Goal: Task Accomplishment & Management: Use online tool/utility

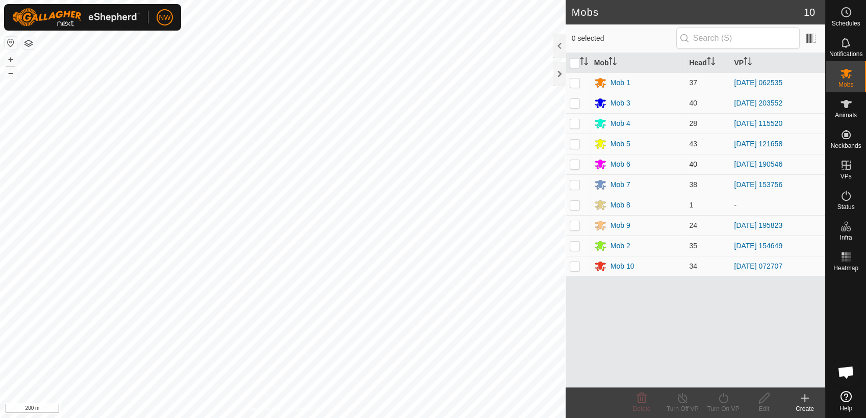
click at [574, 160] on p-checkbox at bounding box center [575, 164] width 10 height 8
checkbox input "true"
click at [722, 398] on icon at bounding box center [723, 398] width 13 height 12
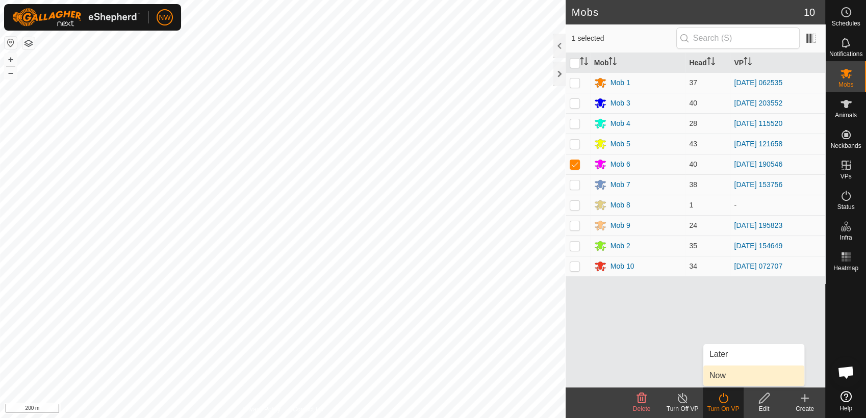
click at [723, 375] on link "Now" at bounding box center [753, 376] width 101 height 20
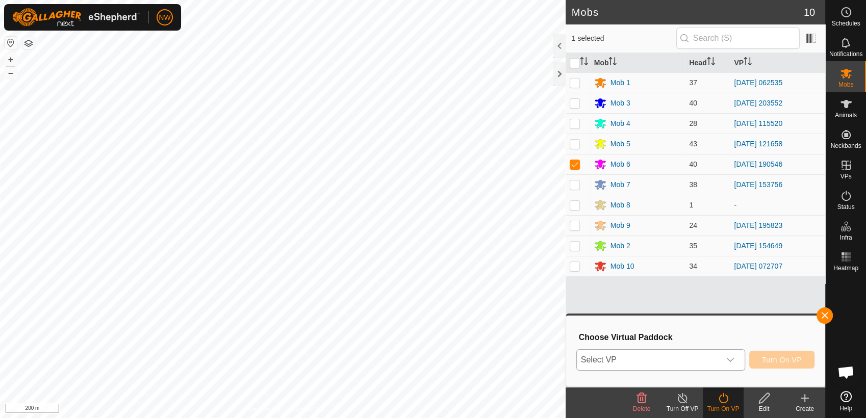
click at [735, 356] on icon "dropdown trigger" at bounding box center [730, 360] width 8 height 8
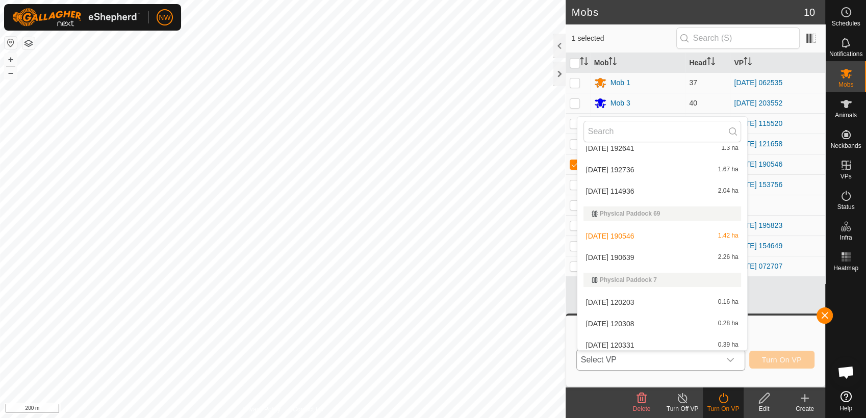
scroll to position [9808, 0]
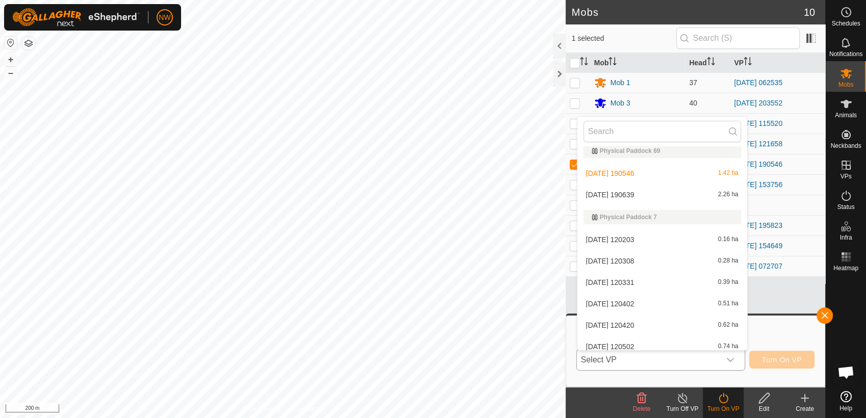
click at [618, 194] on li "[DATE] 190639 2.26 ha" at bounding box center [662, 195] width 170 height 20
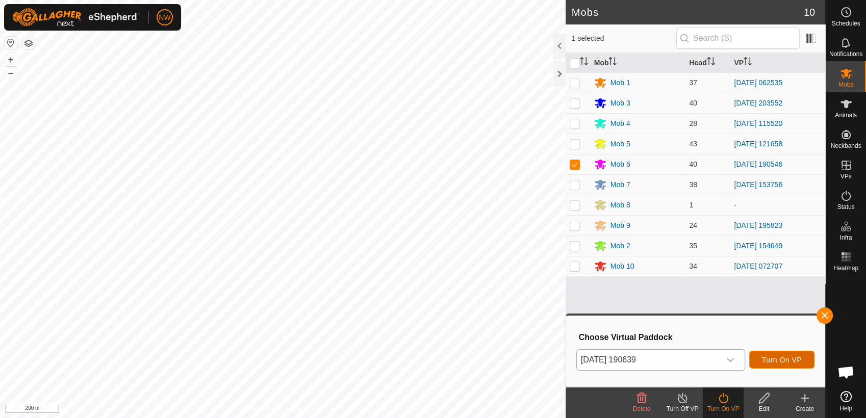
click at [763, 359] on button "Turn On VP" at bounding box center [781, 360] width 65 height 18
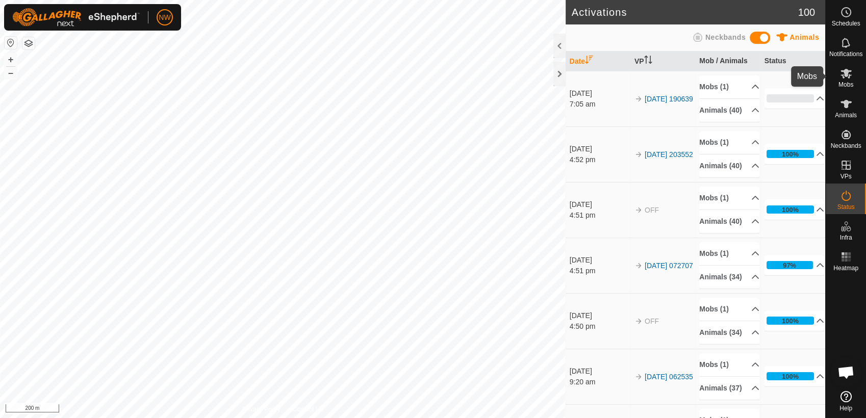
click at [850, 76] on icon at bounding box center [846, 73] width 12 height 12
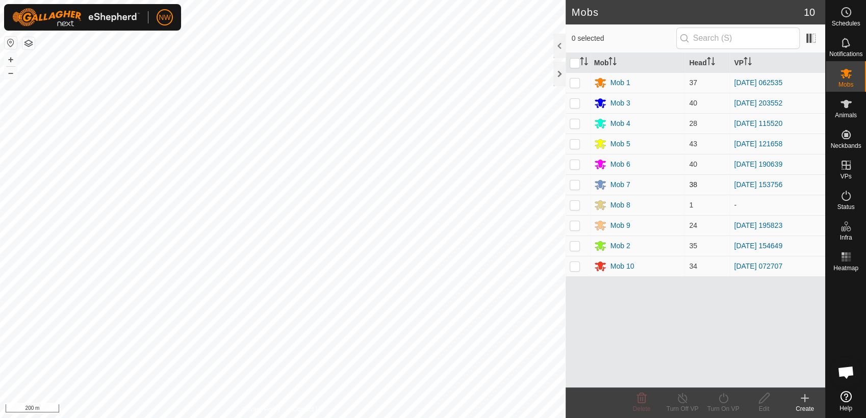
click at [575, 185] on p-checkbox at bounding box center [575, 185] width 10 height 8
checkbox input "true"
click at [724, 402] on icon at bounding box center [723, 398] width 13 height 12
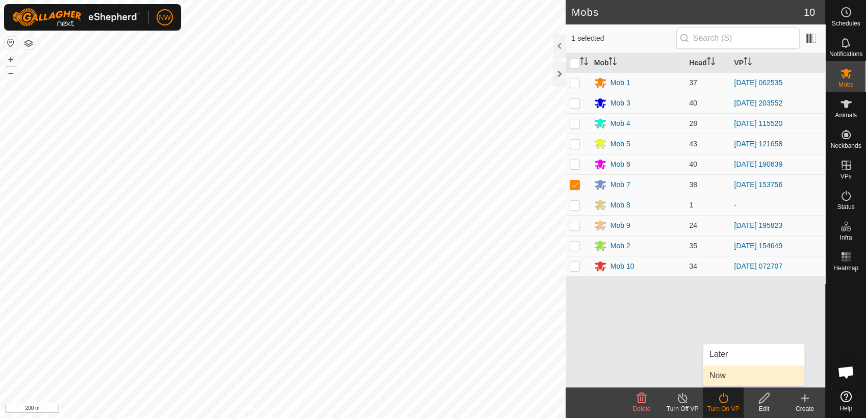
click at [724, 373] on link "Now" at bounding box center [753, 376] width 101 height 20
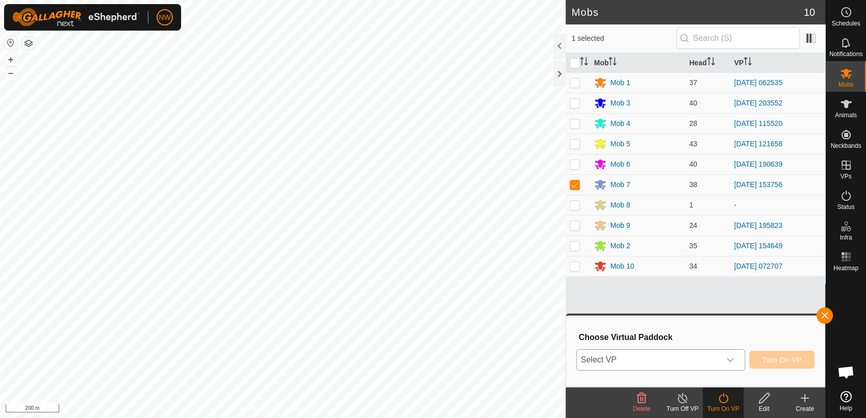
click at [735, 360] on icon "dropdown trigger" at bounding box center [730, 360] width 8 height 8
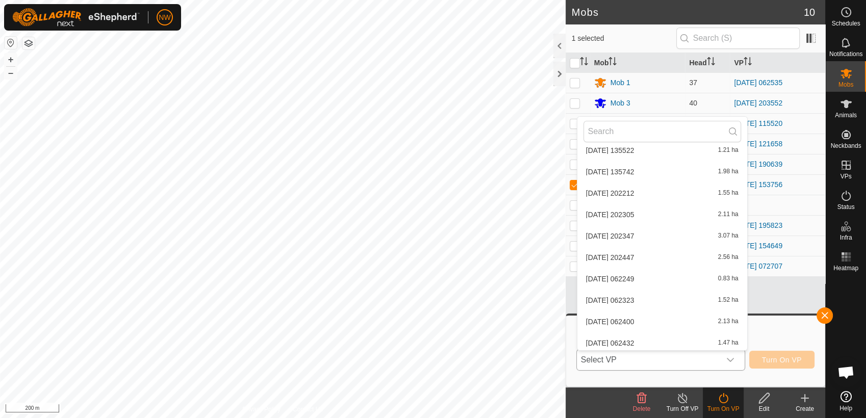
scroll to position [9089, 0]
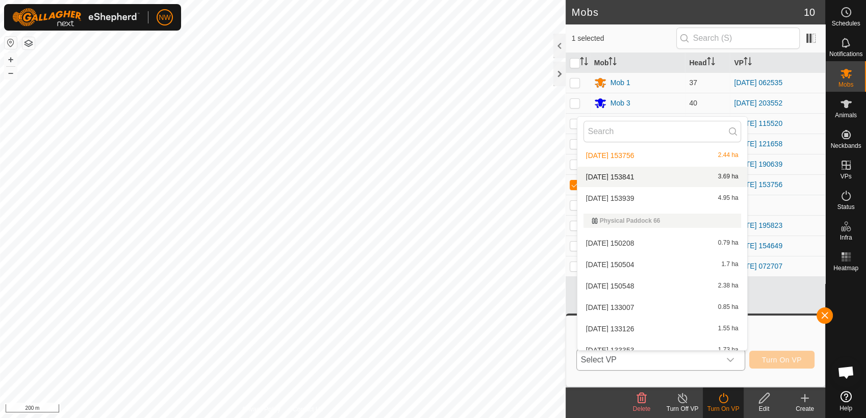
click at [631, 173] on li "[DATE] 153841 3.69 ha" at bounding box center [662, 177] width 170 height 20
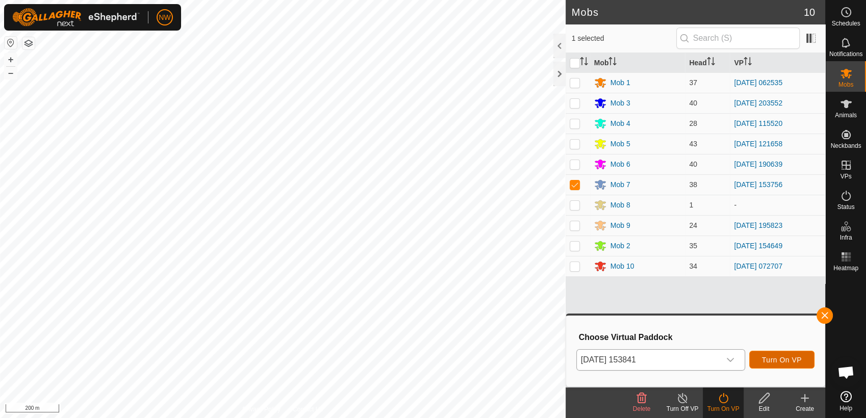
click at [770, 356] on span "Turn On VP" at bounding box center [782, 360] width 40 height 8
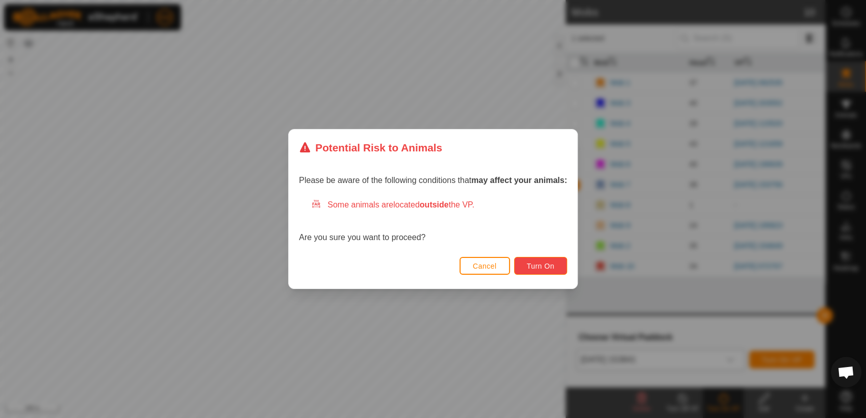
click at [530, 261] on button "Turn On" at bounding box center [540, 266] width 53 height 18
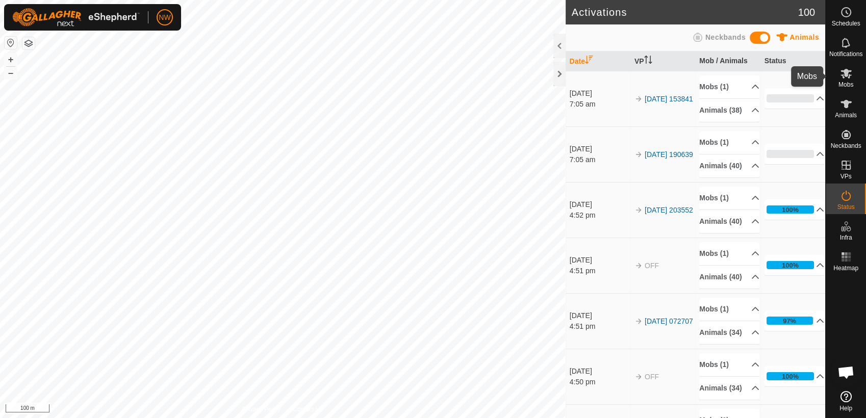
click at [849, 78] on icon at bounding box center [846, 73] width 12 height 12
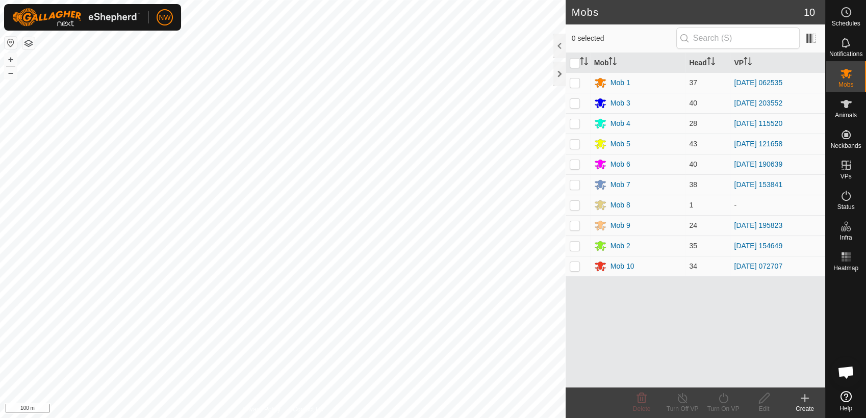
click at [576, 123] on p-checkbox at bounding box center [575, 123] width 10 height 8
checkbox input "true"
click at [724, 397] on icon at bounding box center [723, 398] width 13 height 12
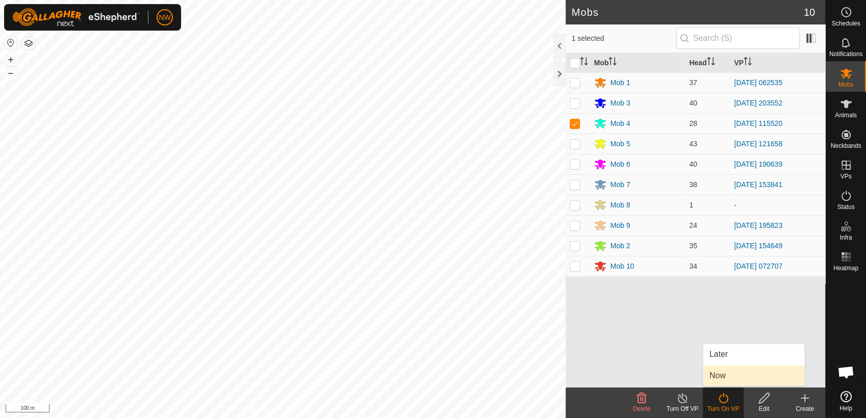
click at [735, 374] on link "Now" at bounding box center [753, 376] width 101 height 20
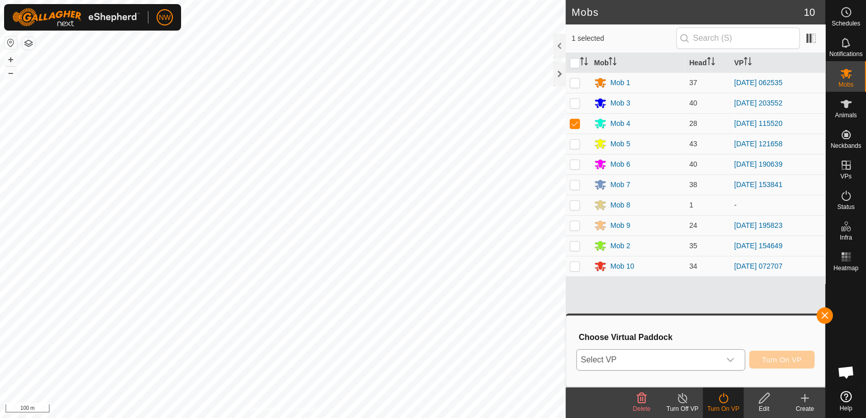
click at [734, 359] on icon "dropdown trigger" at bounding box center [730, 360] width 8 height 8
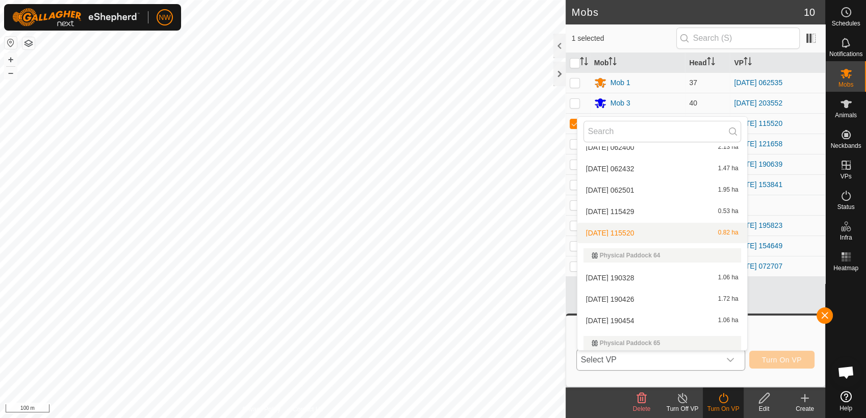
scroll to position [8845, 0]
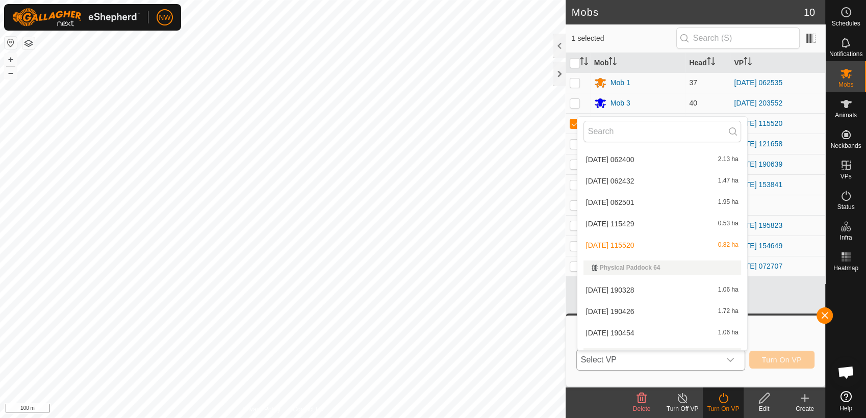
click at [613, 200] on li "[DATE] 062501 1.95 ha" at bounding box center [662, 202] width 170 height 20
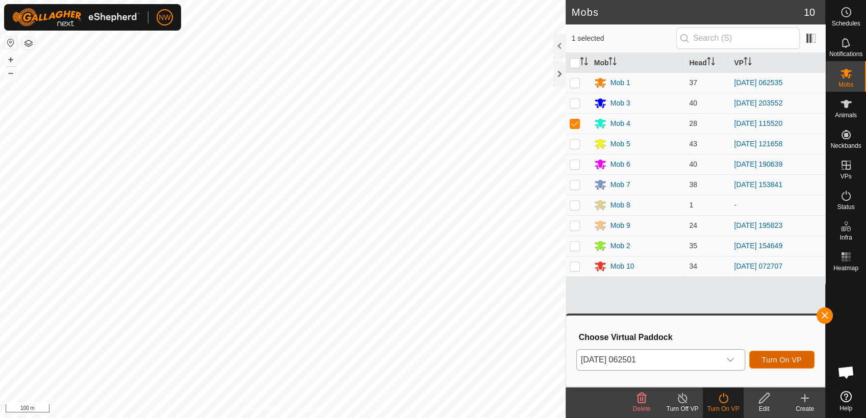
click at [785, 357] on span "Turn On VP" at bounding box center [782, 360] width 40 height 8
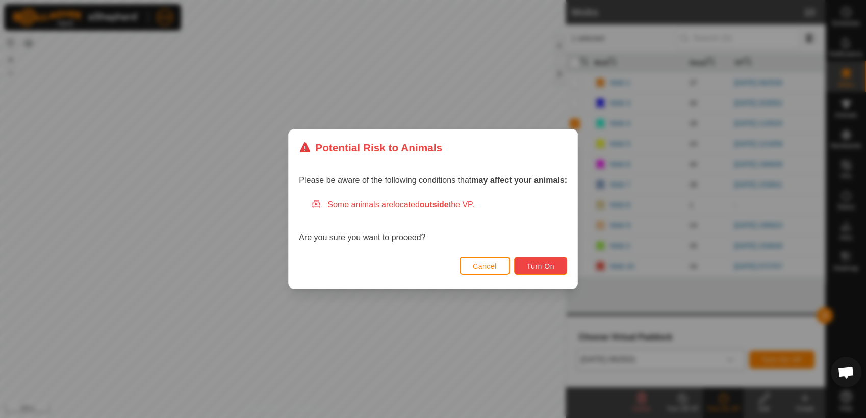
click at [550, 262] on span "Turn On" at bounding box center [541, 266] width 28 height 8
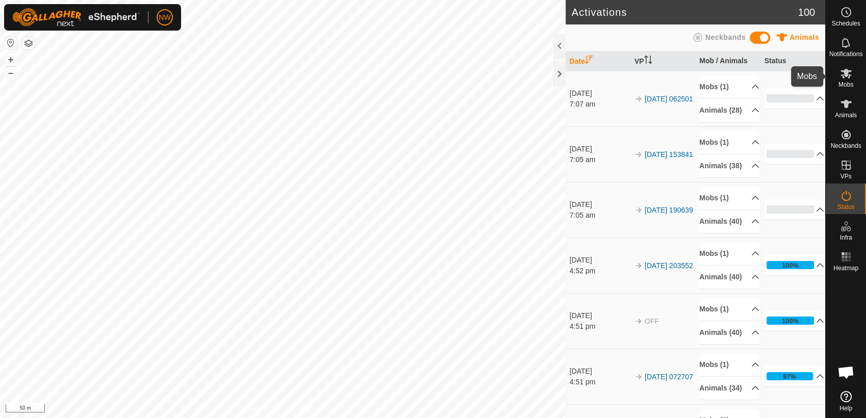
click at [849, 75] on icon at bounding box center [846, 74] width 11 height 10
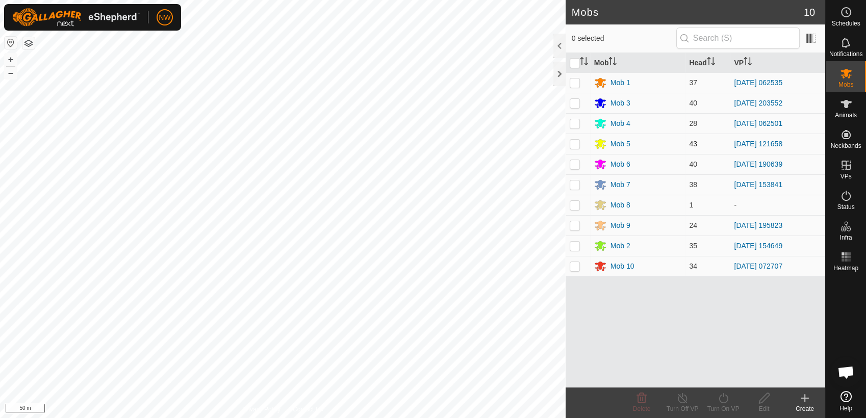
click at [577, 141] on p-checkbox at bounding box center [575, 144] width 10 height 8
checkbox input "true"
click at [721, 396] on icon at bounding box center [723, 398] width 9 height 10
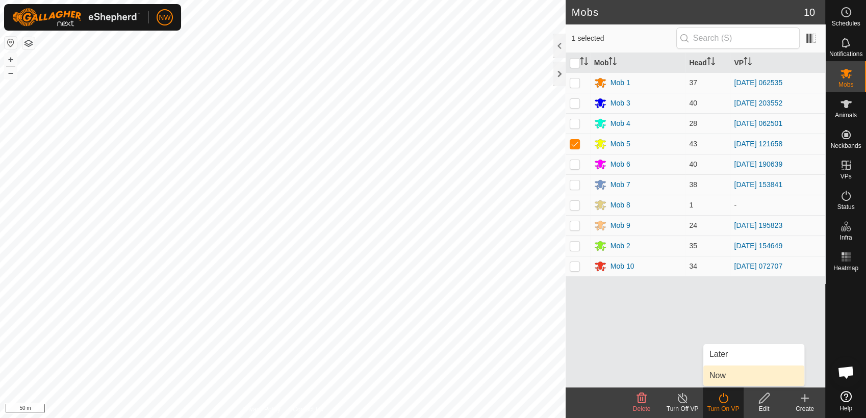
click at [724, 377] on link "Now" at bounding box center [753, 376] width 101 height 20
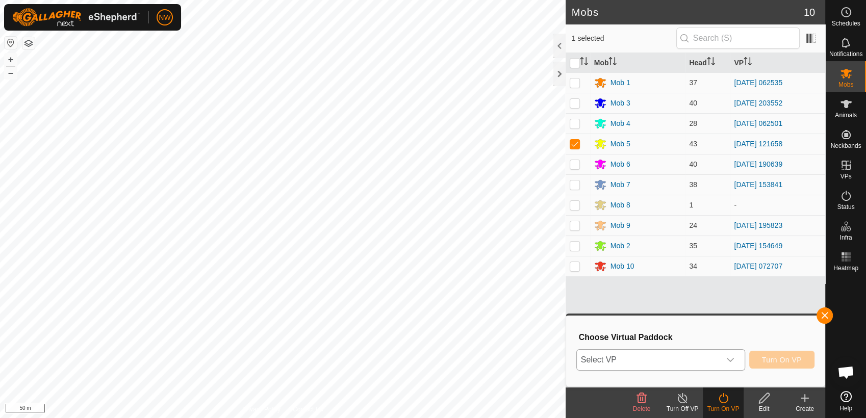
click at [732, 357] on icon "dropdown trigger" at bounding box center [730, 360] width 8 height 8
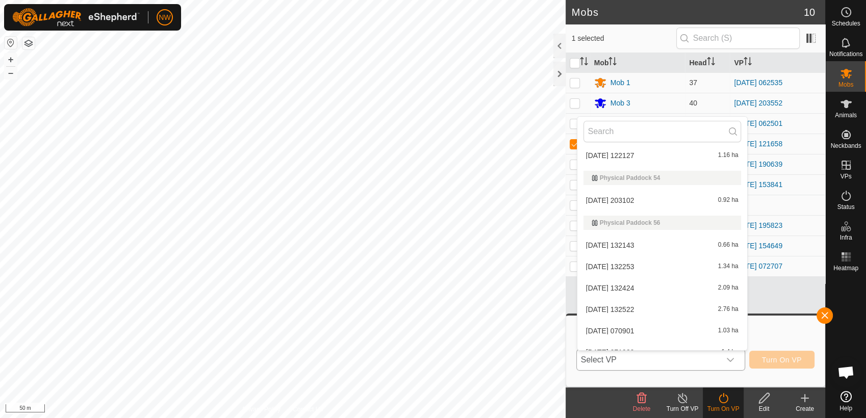
scroll to position [7389, 0]
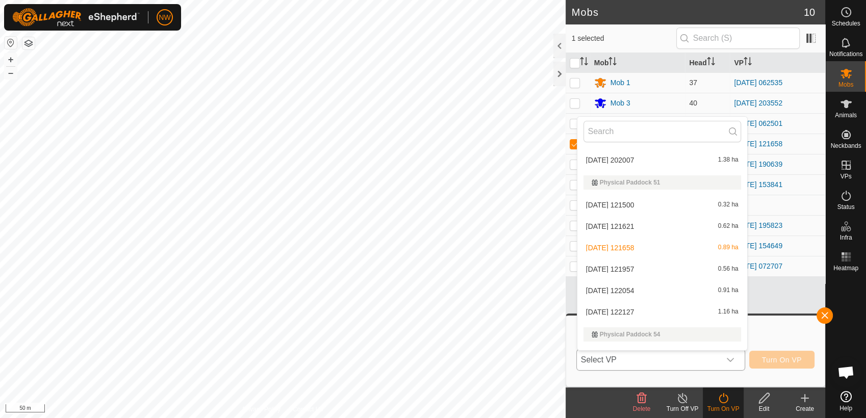
click at [615, 263] on li "[DATE] 121957 0.56 ha" at bounding box center [662, 269] width 170 height 20
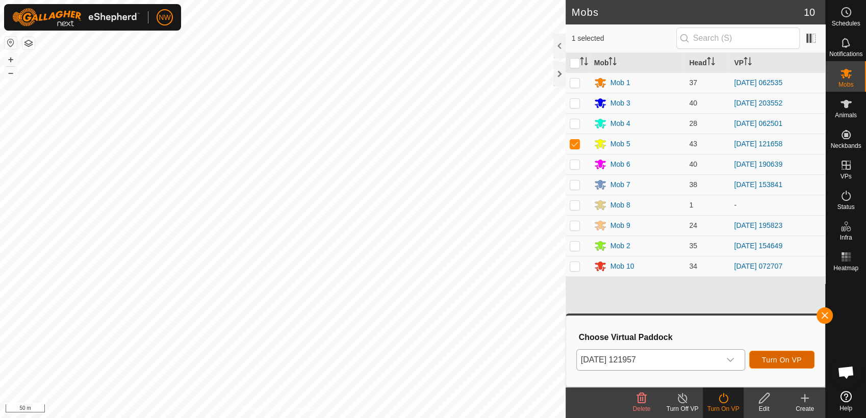
click at [776, 357] on span "Turn On VP" at bounding box center [782, 360] width 40 height 8
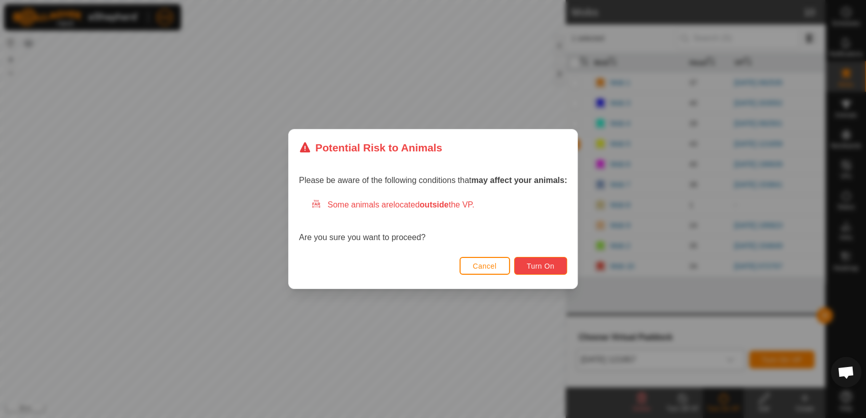
click at [548, 266] on span "Turn On" at bounding box center [541, 266] width 28 height 8
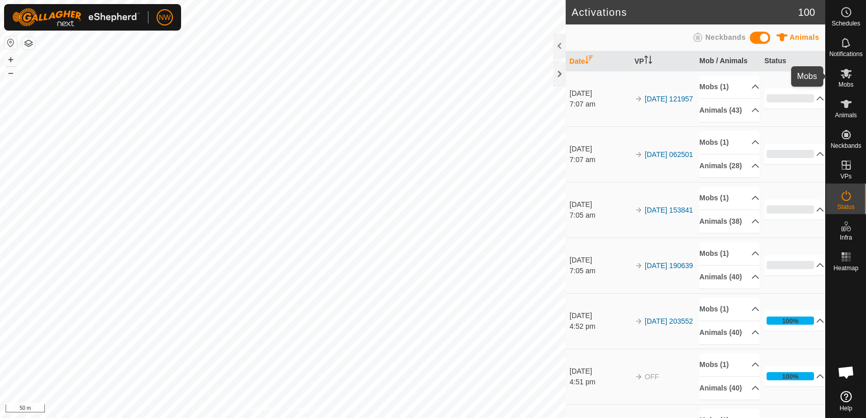
click at [844, 79] on icon at bounding box center [846, 73] width 12 height 12
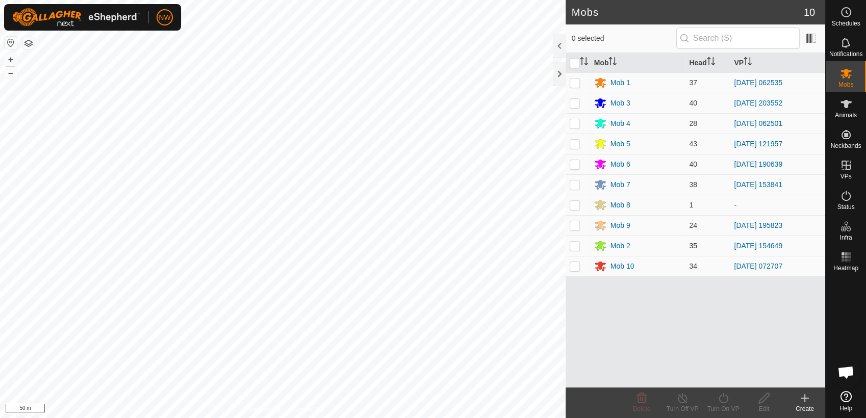
click at [576, 247] on p-checkbox at bounding box center [575, 246] width 10 height 8
checkbox input "true"
click at [720, 398] on icon at bounding box center [723, 398] width 13 height 12
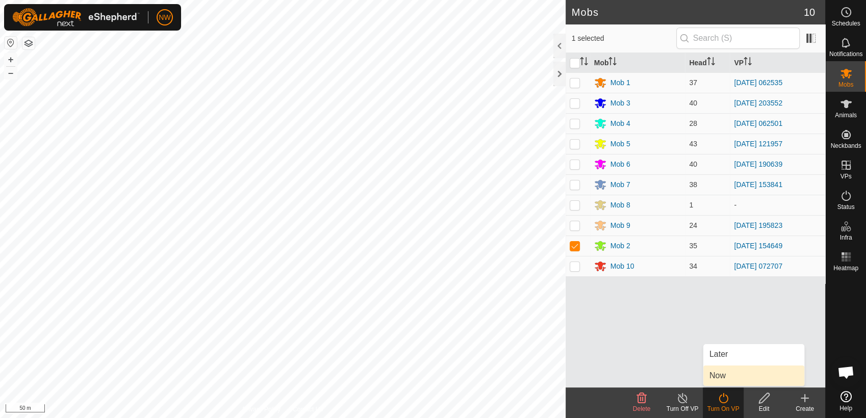
click at [723, 376] on link "Now" at bounding box center [753, 376] width 101 height 20
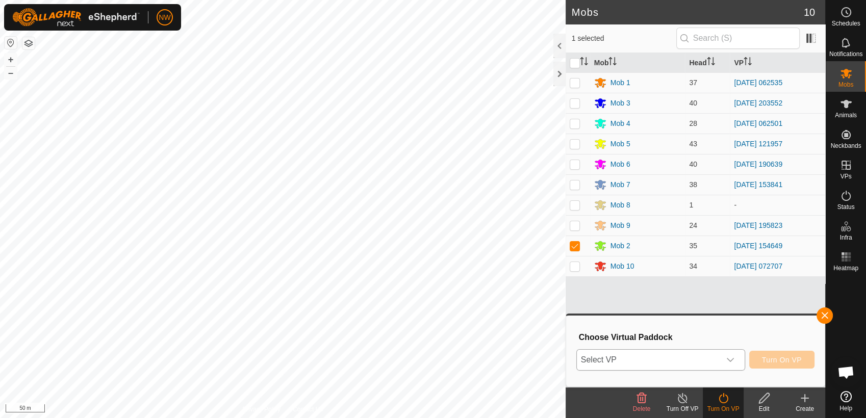
click at [729, 360] on icon "dropdown trigger" at bounding box center [730, 360] width 8 height 8
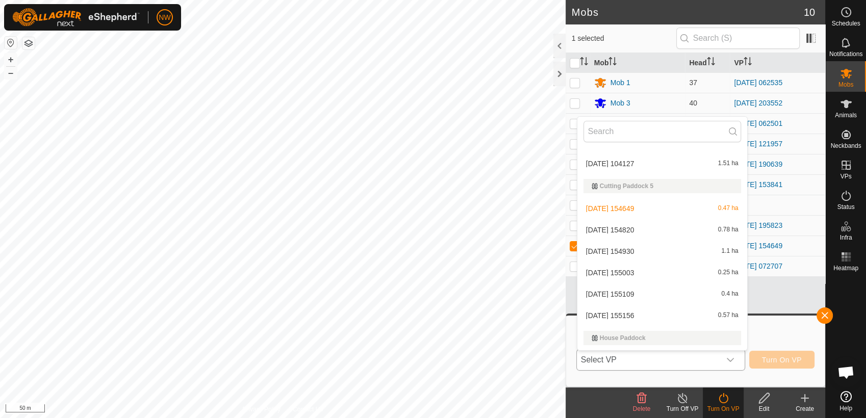
scroll to position [1653, 0]
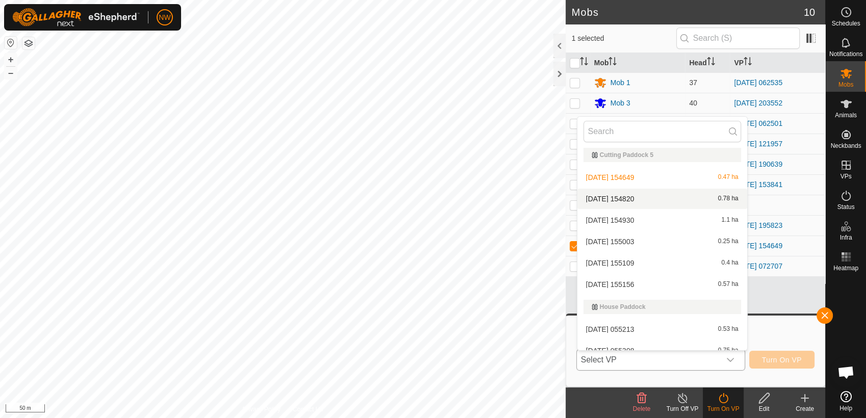
click at [620, 194] on li "[DATE] 154820 0.78 ha" at bounding box center [662, 199] width 170 height 20
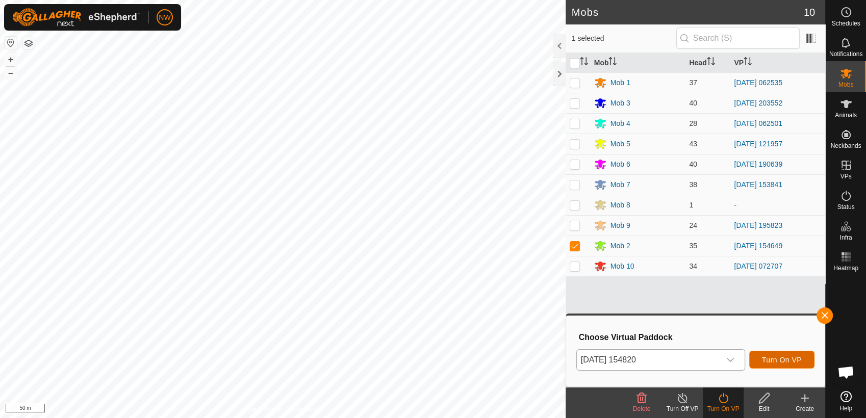
click at [771, 357] on span "Turn On VP" at bounding box center [782, 360] width 40 height 8
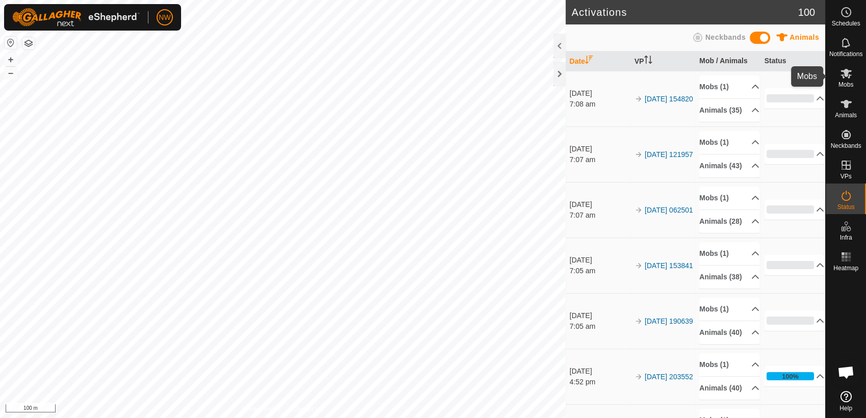
click at [853, 77] on es-mob-svg-icon at bounding box center [846, 73] width 18 height 16
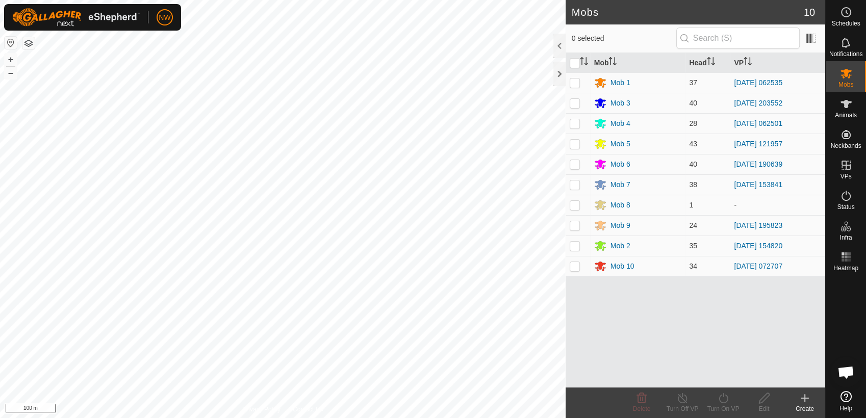
click at [575, 81] on p-checkbox at bounding box center [575, 83] width 10 height 8
checkbox input "true"
click at [721, 400] on icon at bounding box center [723, 398] width 13 height 12
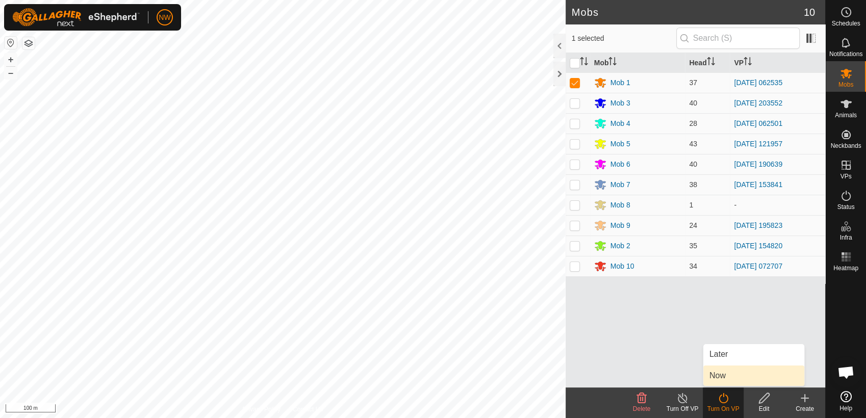
click at [729, 377] on link "Now" at bounding box center [753, 376] width 101 height 20
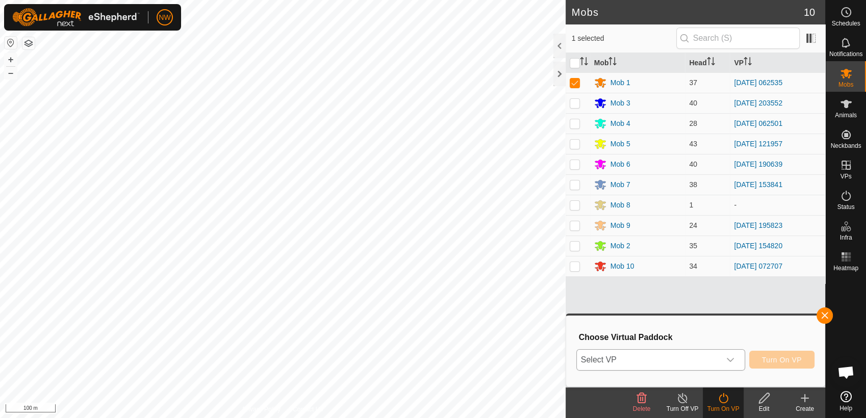
click at [732, 359] on icon "dropdown trigger" at bounding box center [730, 360] width 8 height 8
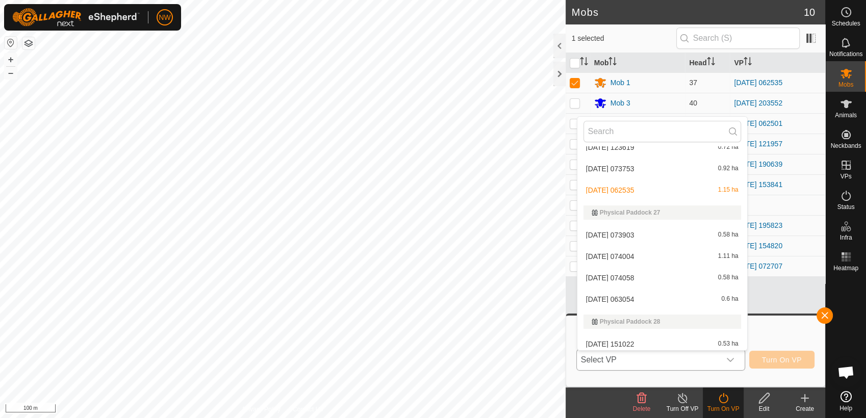
scroll to position [5514, 0]
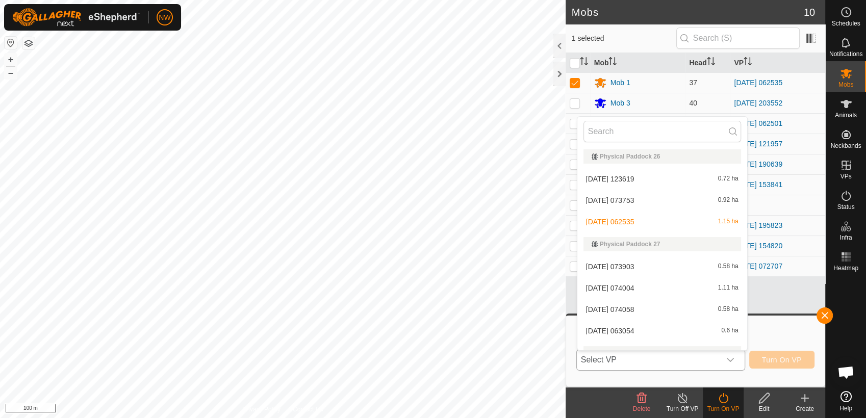
click at [628, 196] on li "[DATE] 073753 0.92 ha" at bounding box center [662, 200] width 170 height 20
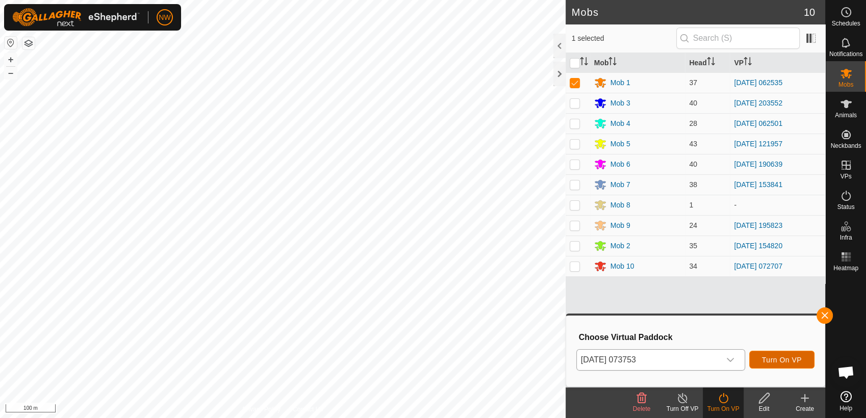
click at [774, 357] on span "Turn On VP" at bounding box center [782, 360] width 40 height 8
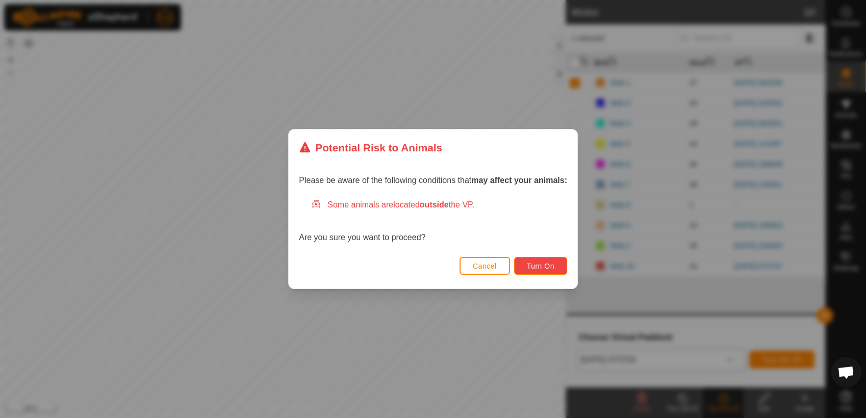
click at [532, 267] on span "Turn On" at bounding box center [541, 266] width 28 height 8
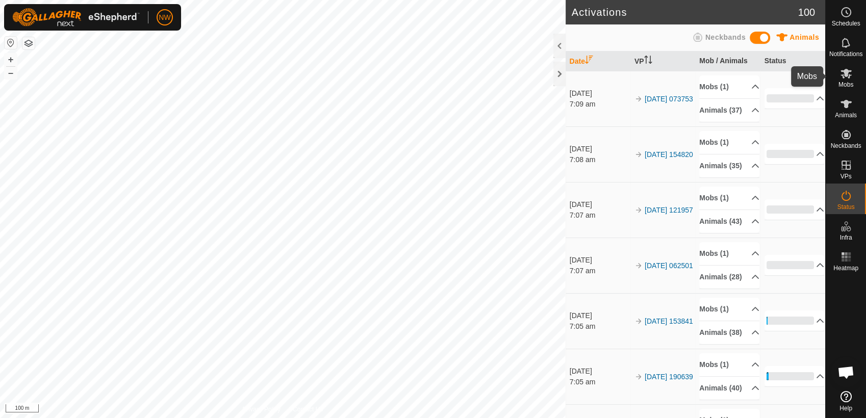
click at [851, 71] on icon at bounding box center [846, 73] width 12 height 12
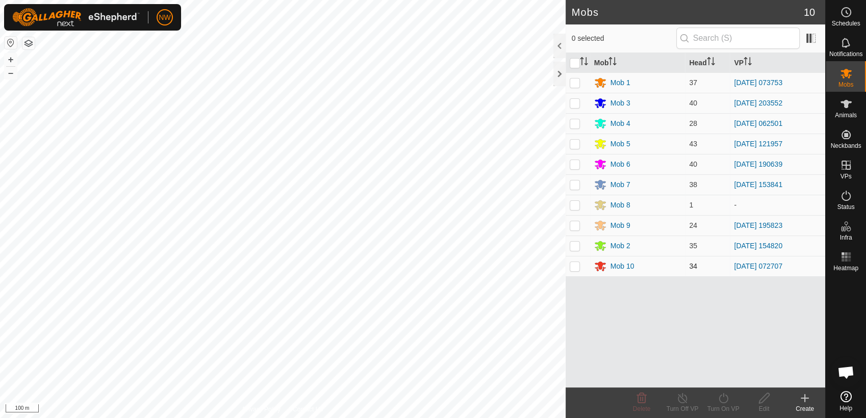
click at [576, 268] on p-checkbox at bounding box center [575, 266] width 10 height 8
checkbox input "true"
click at [724, 400] on icon at bounding box center [723, 398] width 13 height 12
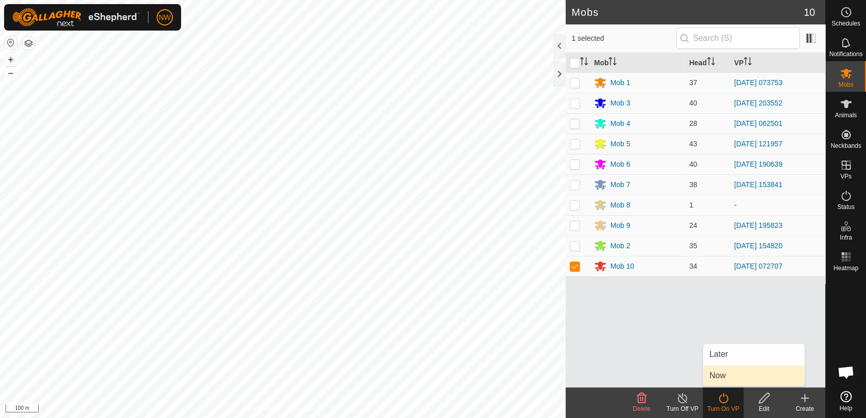
click at [725, 375] on link "Now" at bounding box center [753, 376] width 101 height 20
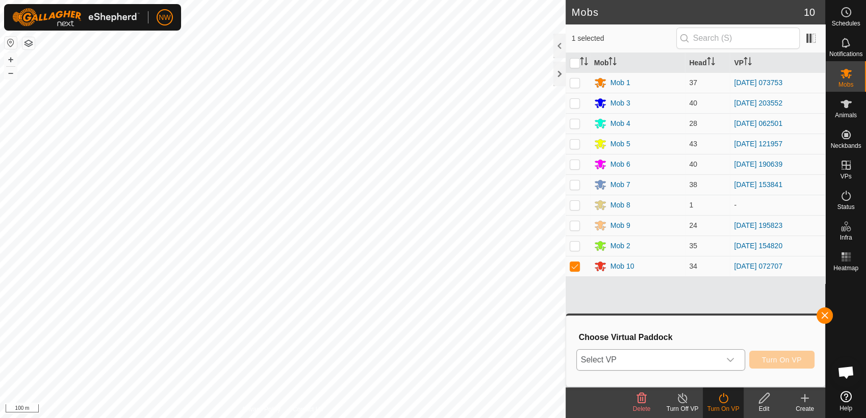
click at [734, 360] on icon "dropdown trigger" at bounding box center [730, 360] width 8 height 8
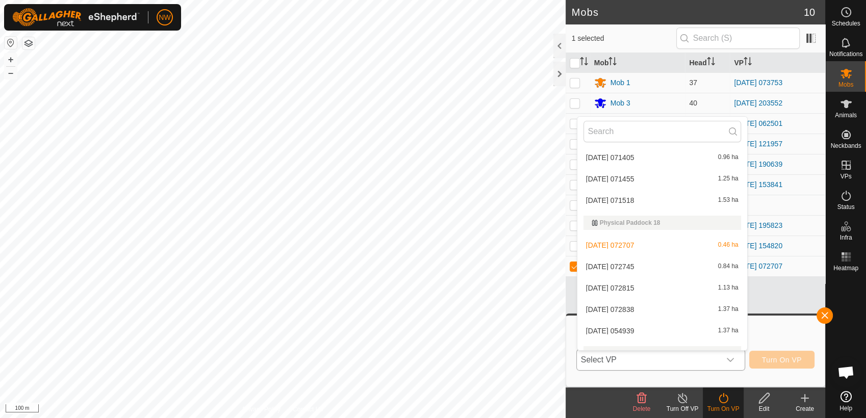
scroll to position [4420, 0]
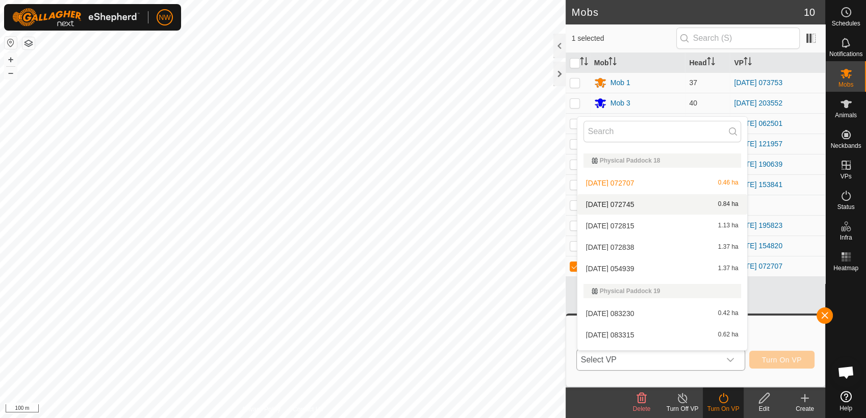
click at [624, 200] on li "[DATE] 072745 0.84 ha" at bounding box center [662, 204] width 170 height 20
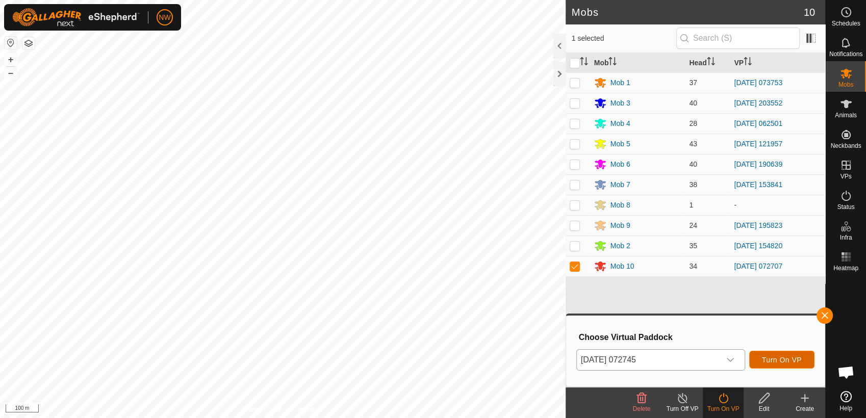
click at [779, 353] on button "Turn On VP" at bounding box center [781, 360] width 65 height 18
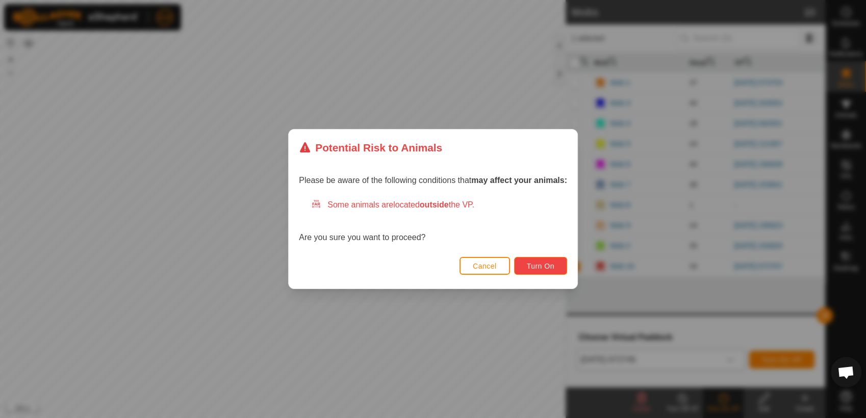
click at [538, 261] on button "Turn On" at bounding box center [540, 266] width 53 height 18
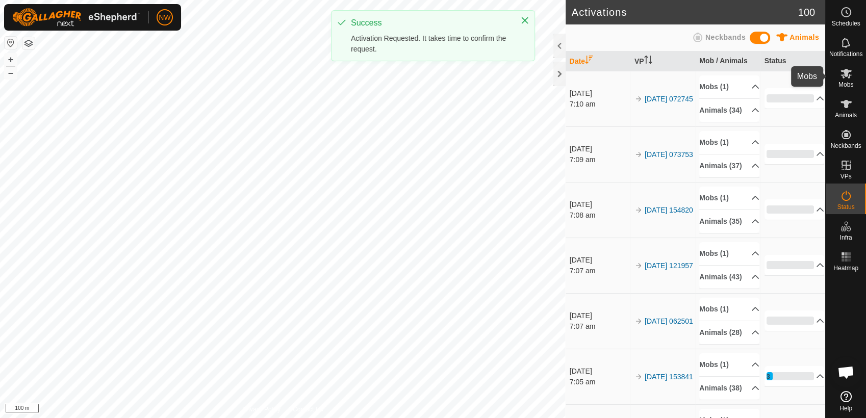
click at [846, 78] on icon at bounding box center [846, 73] width 12 height 12
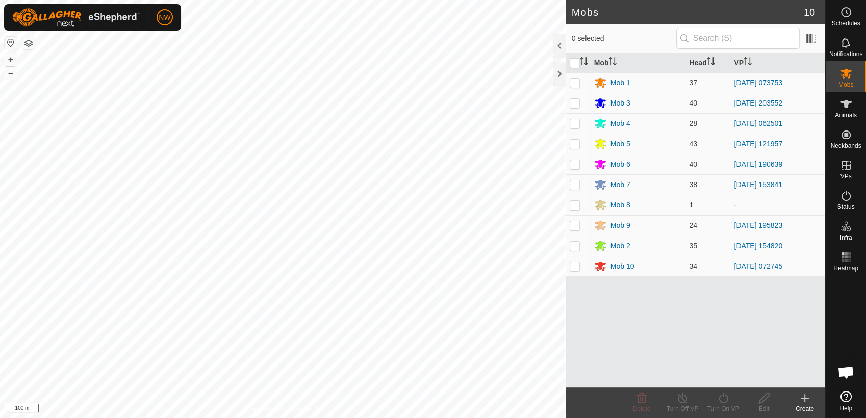
click at [573, 103] on p-checkbox at bounding box center [575, 103] width 10 height 8
checkbox input "true"
click at [728, 401] on icon at bounding box center [723, 398] width 13 height 12
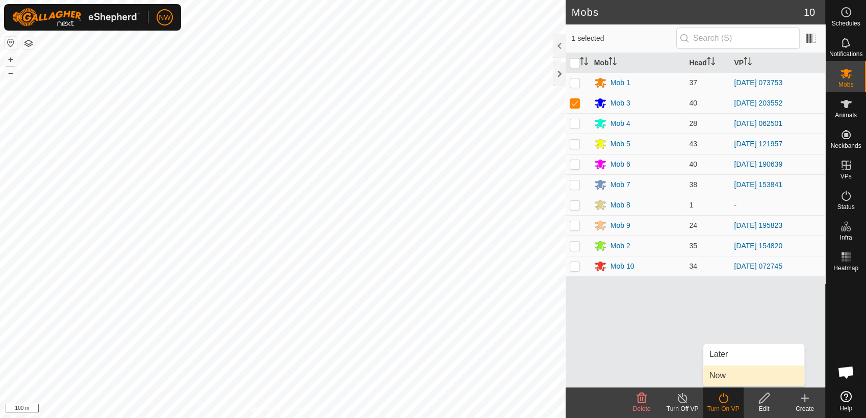
click at [736, 373] on link "Now" at bounding box center [753, 376] width 101 height 20
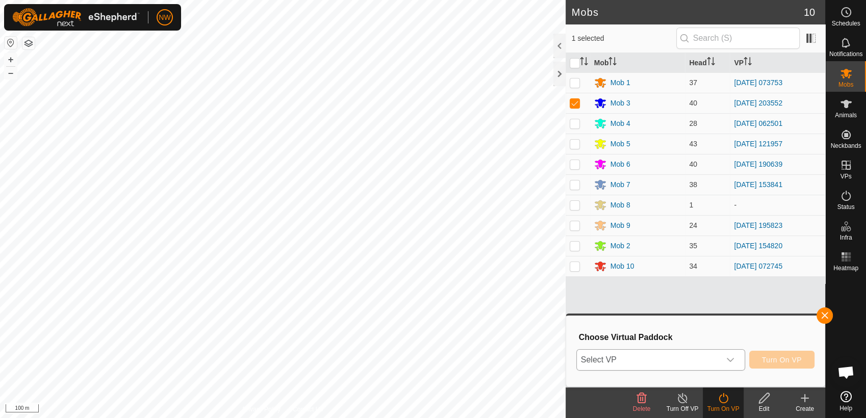
click at [735, 357] on icon "dropdown trigger" at bounding box center [730, 360] width 8 height 8
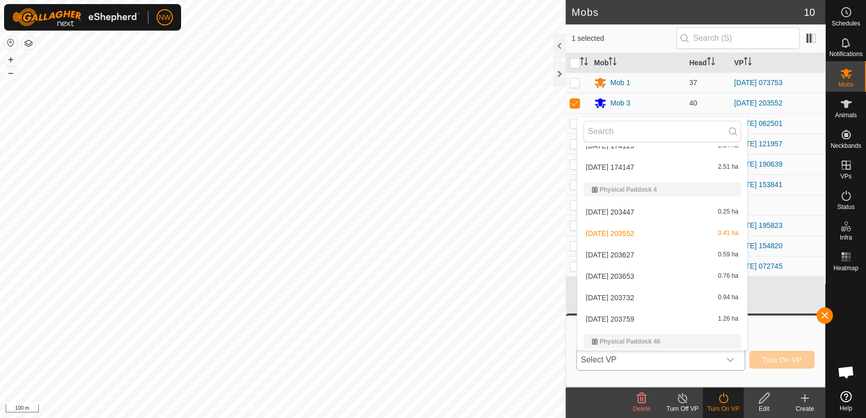
scroll to position [6577, 0]
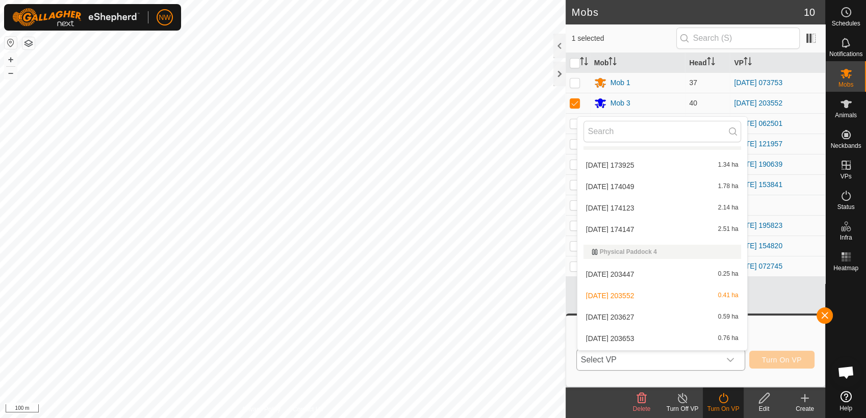
click at [630, 315] on li "[DATE] 203627 0.59 ha" at bounding box center [662, 317] width 170 height 20
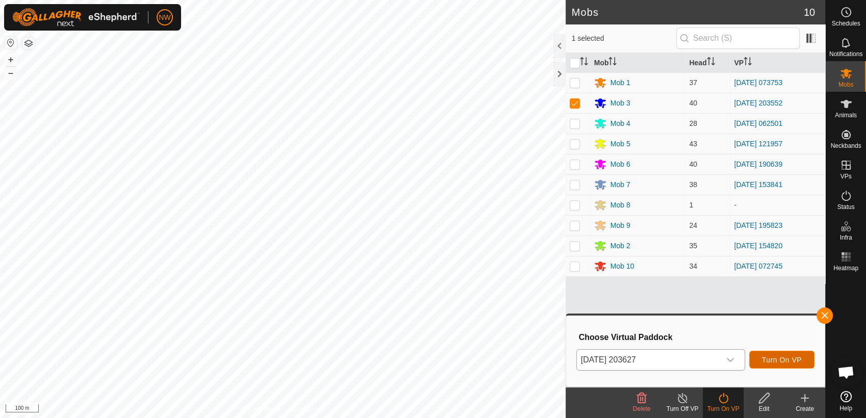
click at [793, 361] on span "Turn On VP" at bounding box center [782, 360] width 40 height 8
